Goal: Communication & Community: Share content

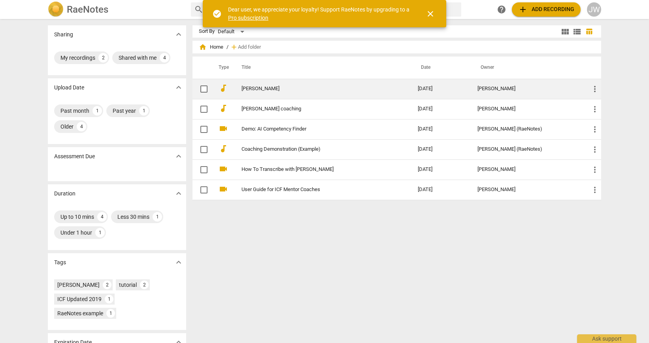
click at [590, 92] on span "more_vert" at bounding box center [594, 88] width 9 height 9
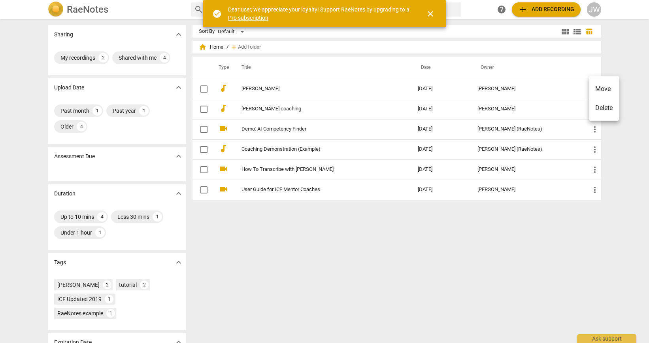
click at [249, 90] on div at bounding box center [324, 171] width 649 height 343
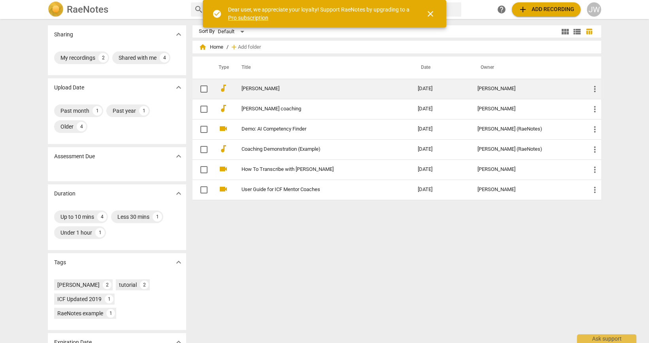
click at [434, 89] on td "[DATE]" at bounding box center [441, 89] width 60 height 20
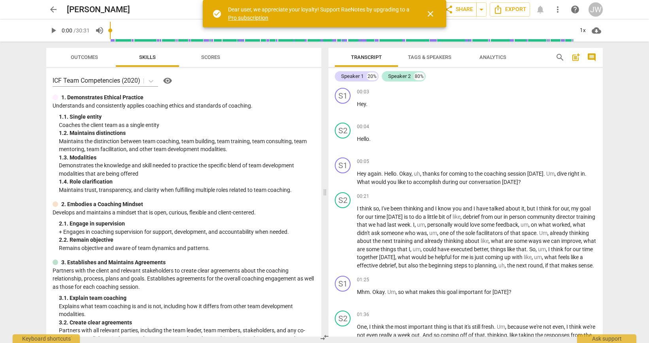
click at [575, 56] on span "post_add" at bounding box center [575, 57] width 9 height 9
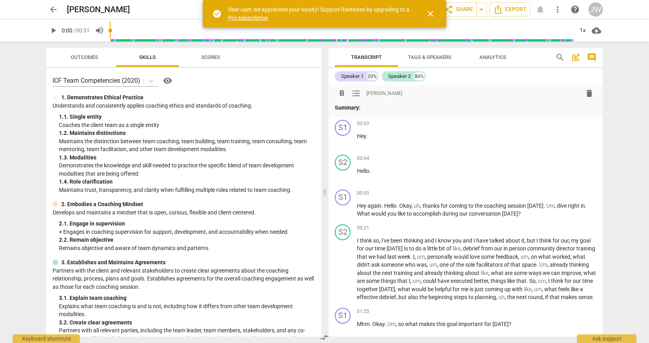
click at [575, 56] on span "post_add" at bounding box center [575, 57] width 9 height 9
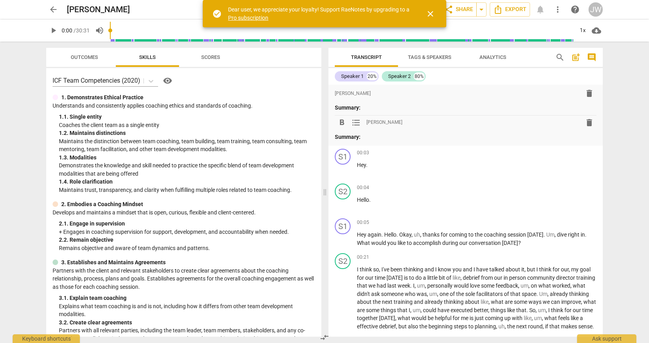
click at [430, 11] on span "close" at bounding box center [430, 13] width 9 height 9
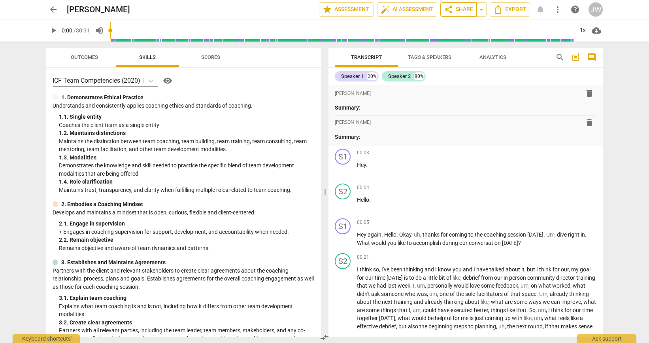
click at [459, 8] on span "share Share" at bounding box center [458, 9] width 29 height 9
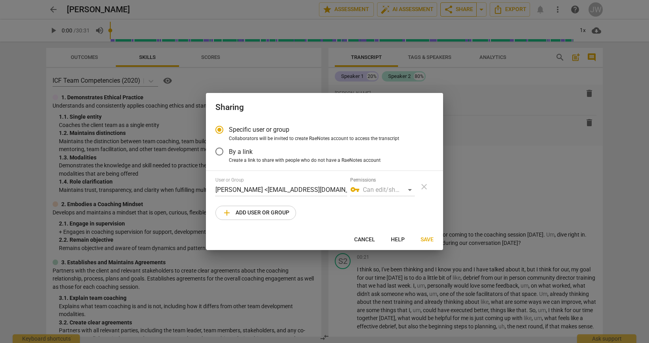
radio input "false"
click at [219, 153] on input "By a link" at bounding box center [219, 151] width 19 height 19
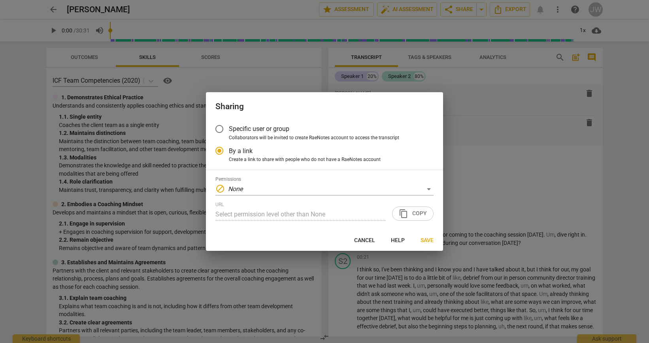
click at [413, 213] on div "URL Select permission level other than None content_copy Copy" at bounding box center [324, 211] width 218 height 19
click at [405, 212] on div "URL Select permission level other than None content_copy Copy" at bounding box center [324, 211] width 218 height 19
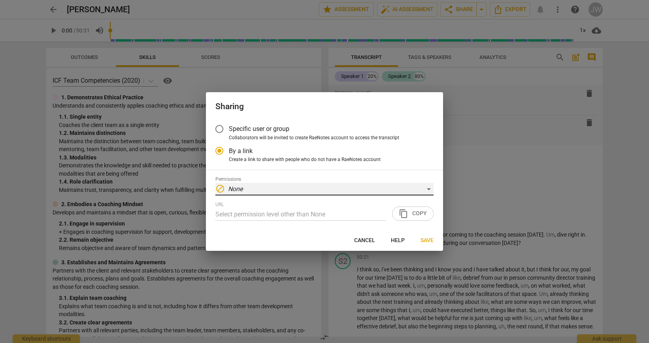
click at [427, 185] on div "block None" at bounding box center [324, 189] width 218 height 13
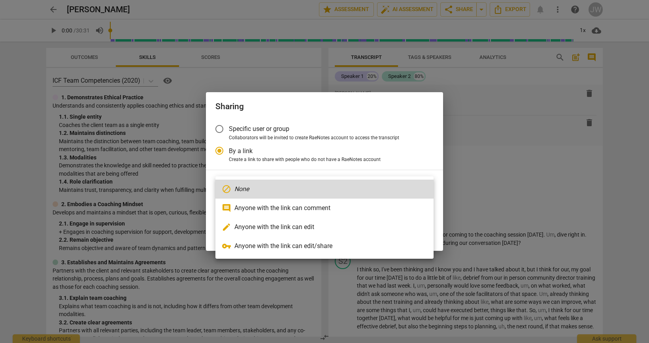
click at [272, 248] on li "vpn_key Anyone with the link can edit/share" at bounding box center [324, 245] width 218 height 19
radio input "false"
type input "[URL][DOMAIN_NAME]"
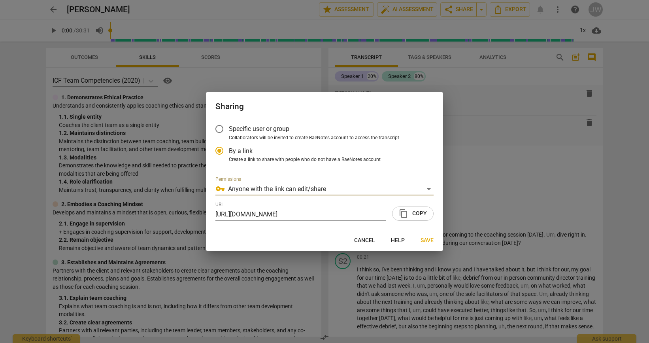
click at [418, 212] on span "content_copy Copy" at bounding box center [413, 213] width 28 height 9
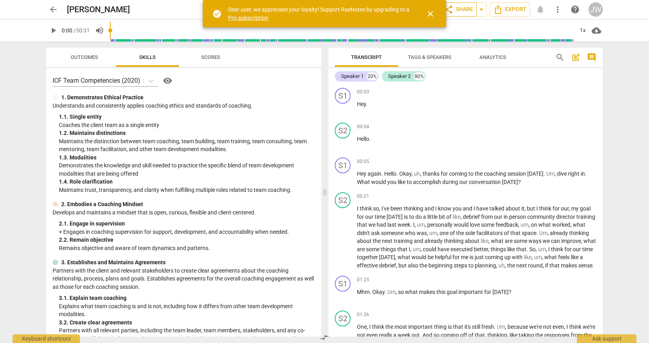
click at [462, 7] on span "share Share" at bounding box center [458, 9] width 29 height 9
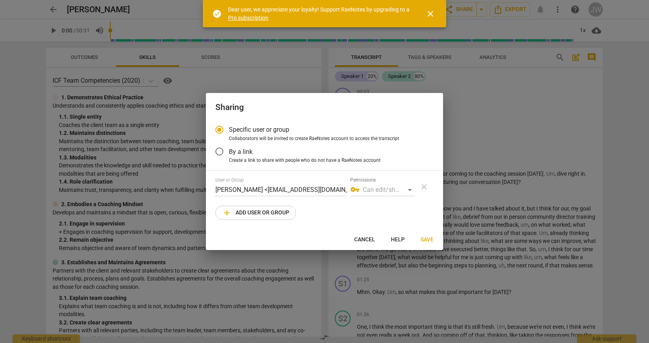
click at [264, 212] on span "add Add user or group" at bounding box center [255, 212] width 67 height 9
radio input "false"
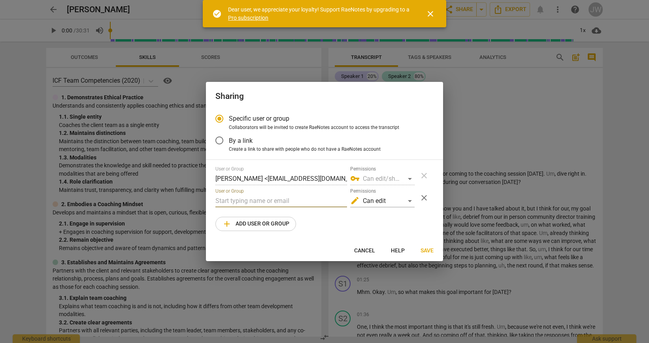
click at [255, 204] on input "text" at bounding box center [281, 200] width 132 height 13
type input "t"
click at [409, 199] on div "edit Can edit" at bounding box center [382, 200] width 64 height 13
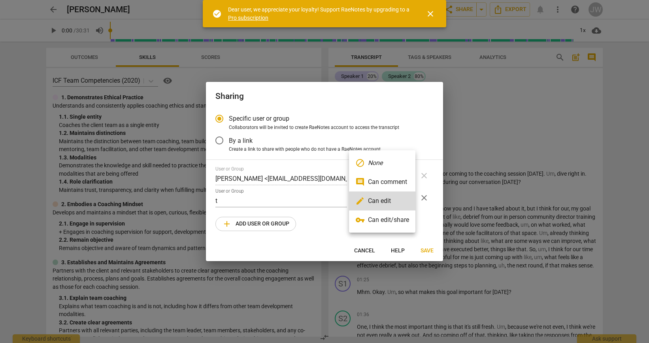
click at [384, 225] on li "vpn_key Can edit/share" at bounding box center [382, 219] width 66 height 19
radio input "false"
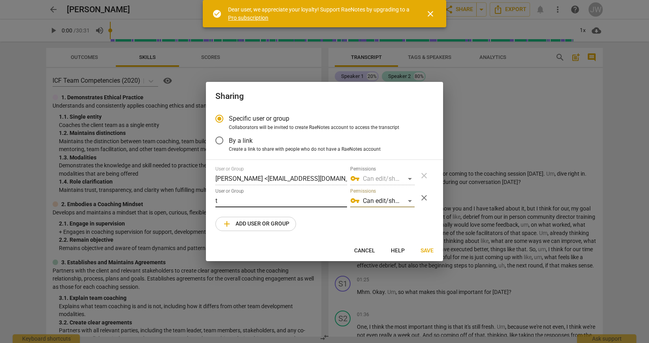
click at [238, 196] on input "t" at bounding box center [281, 200] width 132 height 13
paste input "teresa@arnavonstrategies.com"
type input "teresa@arnavonstrategies.com"
click at [430, 245] on button "Save" at bounding box center [427, 250] width 26 height 14
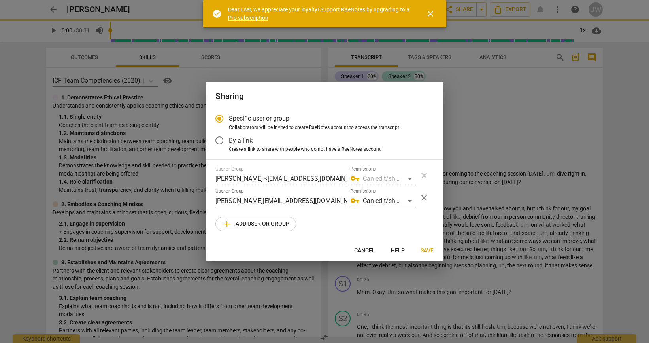
radio input "false"
type input "Teresa Schwab <teresa@arnavonstrategies.com>"
